Goal: Task Accomplishment & Management: Manage account settings

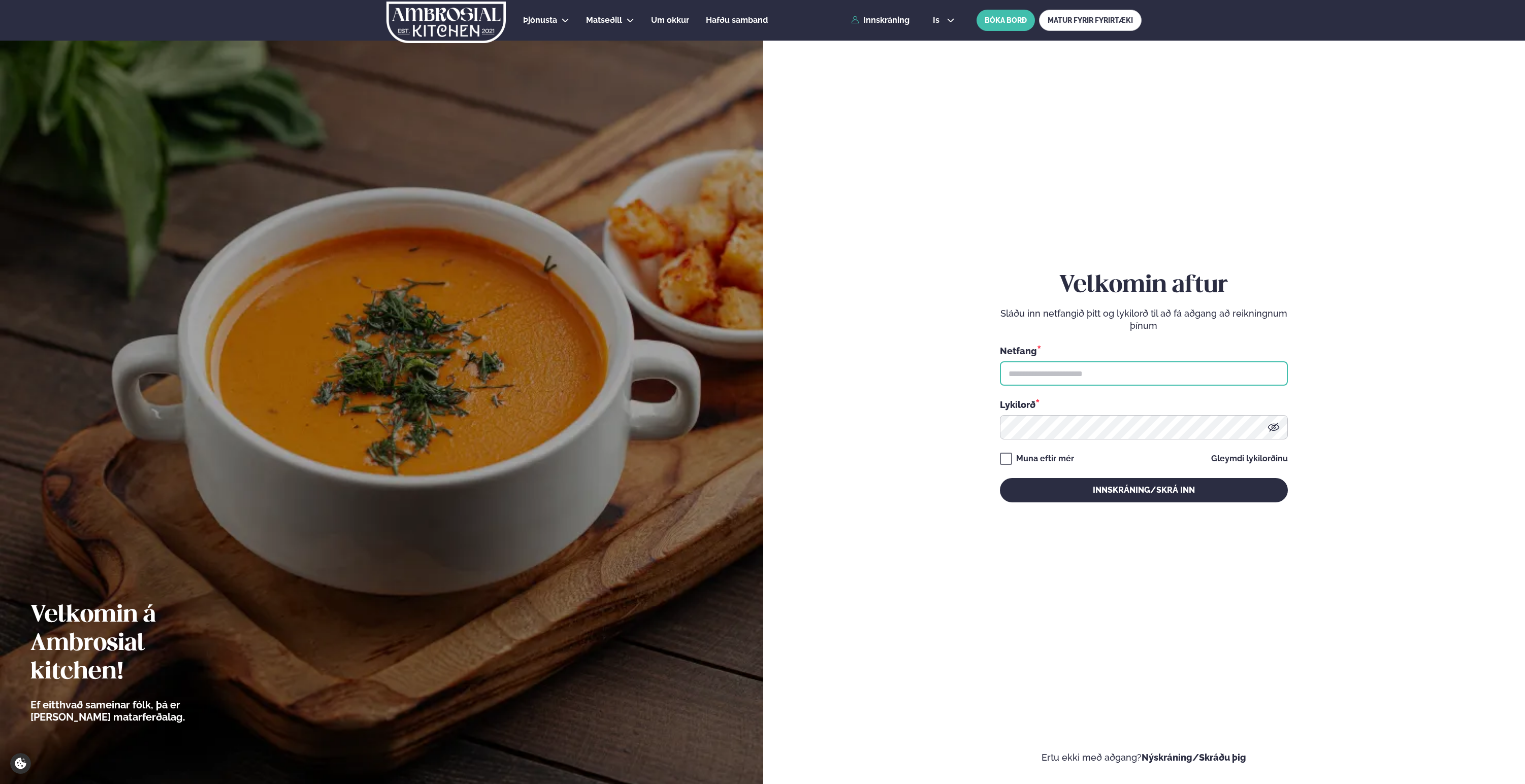
click at [1056, 378] on input "text" at bounding box center [1144, 373] width 288 height 24
click at [1025, 386] on div "Netfang er krafist" at bounding box center [1029, 390] width 58 height 9
click at [1024, 368] on input "text" at bounding box center [1144, 373] width 288 height 24
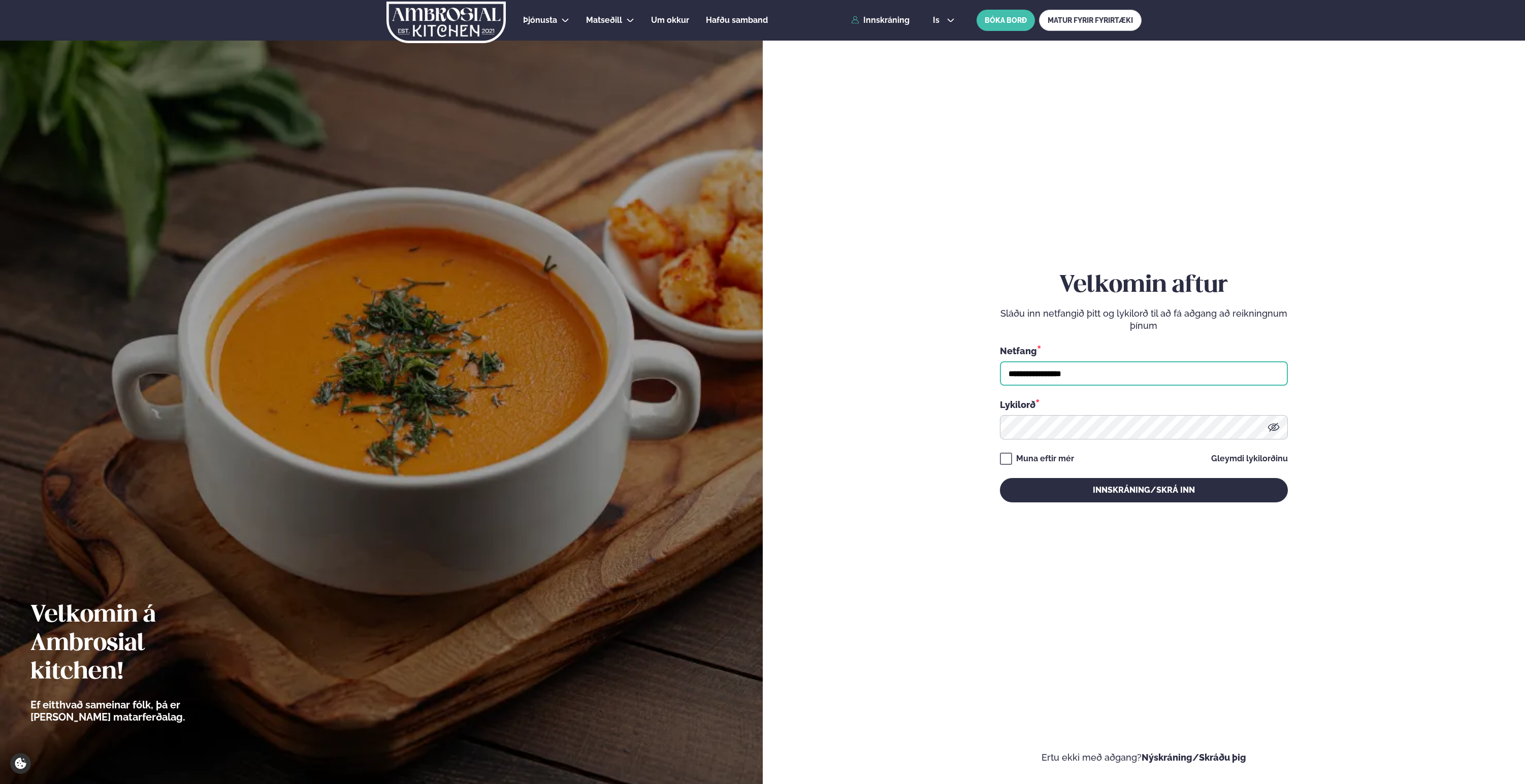
type input "**********"
click at [1000, 478] on button "Innskráning/Skrá inn" at bounding box center [1144, 490] width 288 height 24
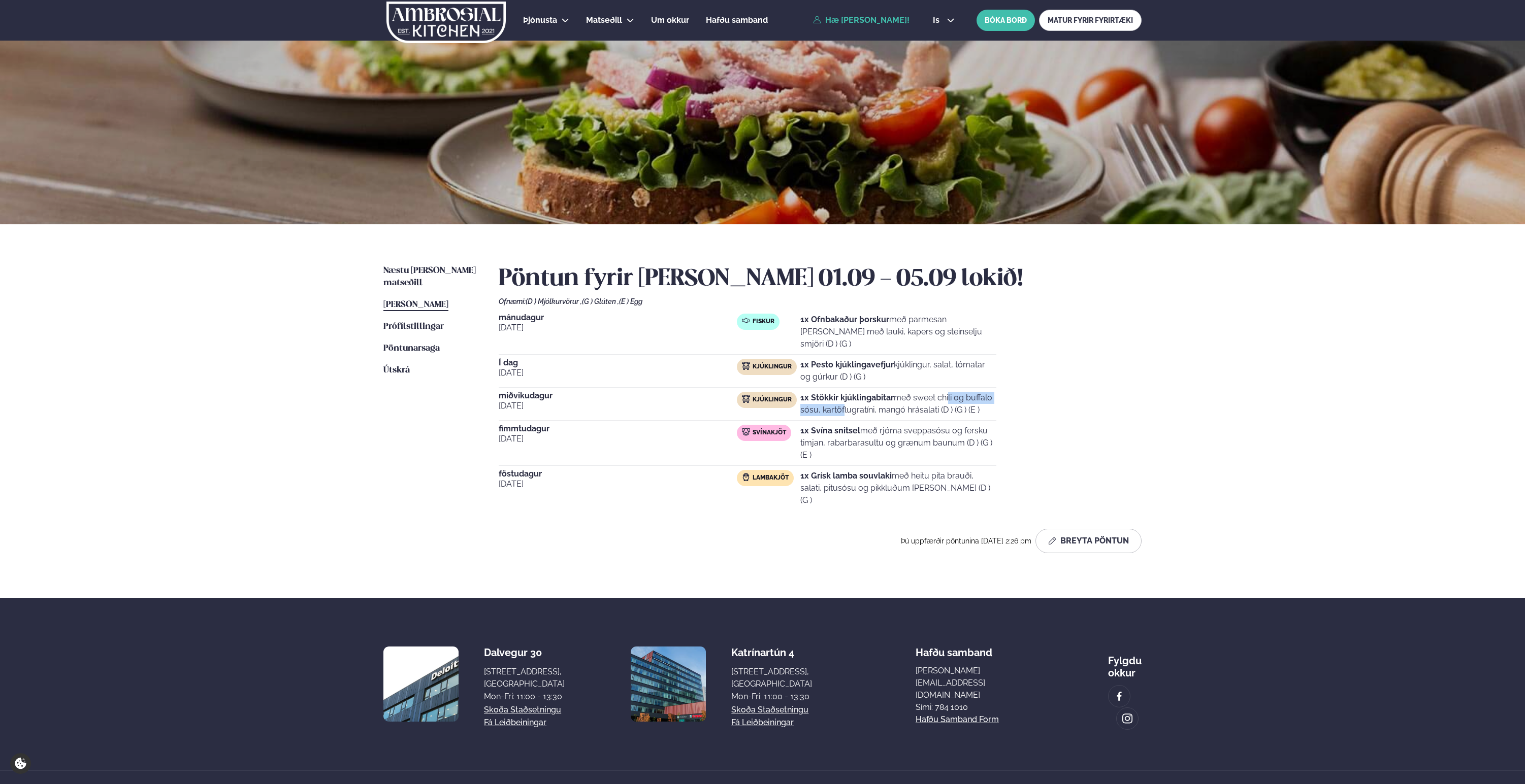
drag, startPoint x: 897, startPoint y: 384, endPoint x: 998, endPoint y: 385, distance: 101.0
click at [998, 385] on div "[DATE] Fiskur 1x Ofnbakaður þorskur með parmesan [PERSON_NAME] með lauki, kaper…" at bounding box center [820, 412] width 643 height 197
